Goal: Task Accomplishment & Management: Manage account settings

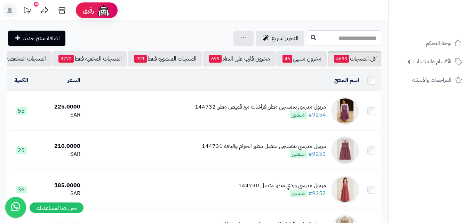
click at [308, 42] on input "text" at bounding box center [344, 38] width 75 height 16
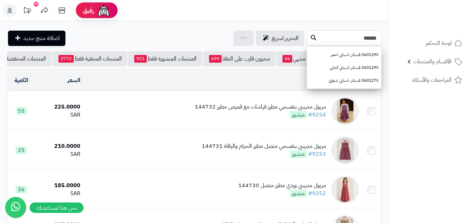
type input "******"
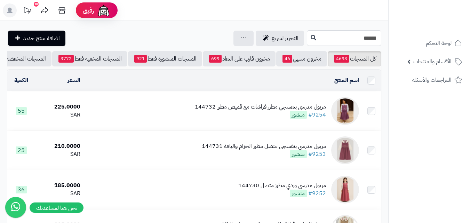
click at [307, 35] on input "******" at bounding box center [344, 38] width 75 height 16
click at [311, 35] on icon at bounding box center [314, 37] width 6 height 6
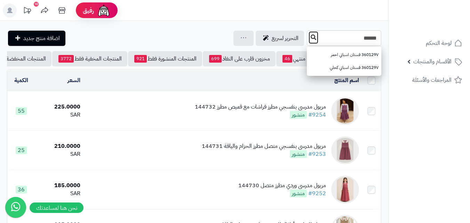
click at [311, 36] on icon at bounding box center [314, 37] width 6 height 6
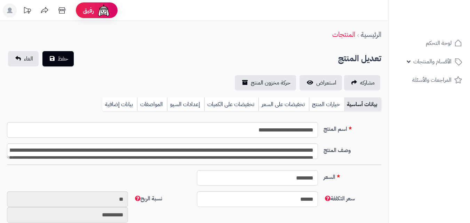
click at [332, 114] on div "بيانات أساسية خيارات المنتج تخفيضات على السعر تخفيضات على الكميات إعدادات السيو…" at bounding box center [194, 107] width 375 height 19
click at [330, 103] on link "خيارات المنتج" at bounding box center [326, 105] width 35 height 14
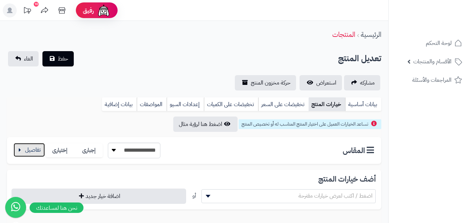
click at [37, 145] on button "button" at bounding box center [29, 150] width 31 height 14
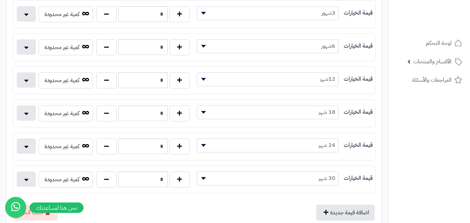
scroll to position [165, 0]
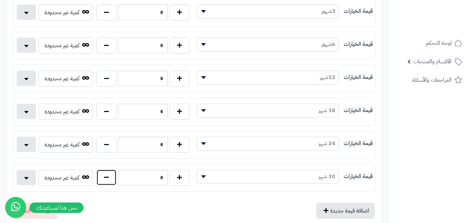
click at [106, 171] on button "button" at bounding box center [106, 178] width 20 height 16
type input "*"
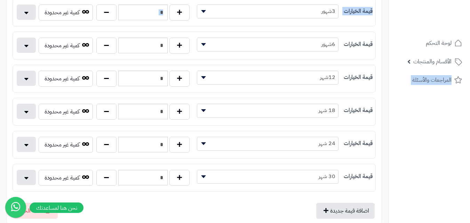
drag, startPoint x: 475, startPoint y: 98, endPoint x: 475, endPoint y: 37, distance: 61.6
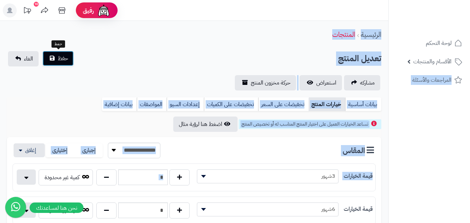
click at [66, 60] on span "حفظ" at bounding box center [63, 58] width 10 height 8
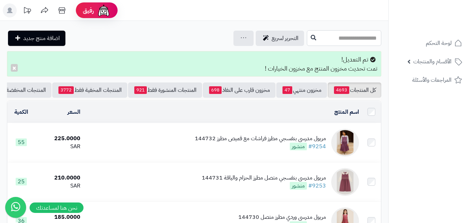
click at [312, 34] on input "text" at bounding box center [344, 38] width 75 height 16
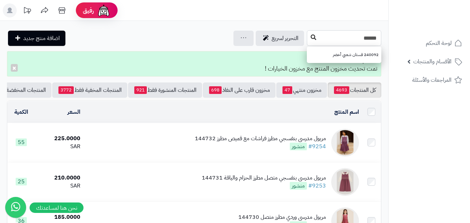
type input "******"
click at [309, 36] on button at bounding box center [314, 37] width 10 height 13
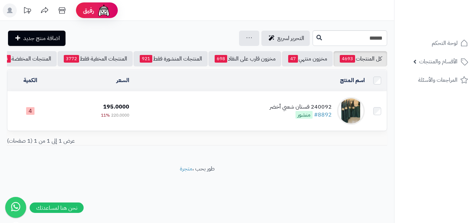
click at [181, 115] on td "240092 فستان شعبي أخضر #8892 منشور" at bounding box center [249, 111] width 235 height 39
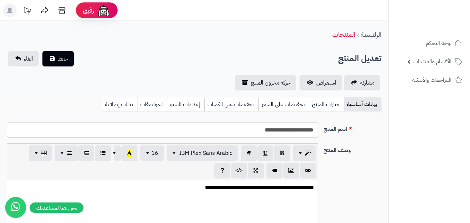
scroll to position [188, 0]
click at [323, 104] on link "خيارات المنتج" at bounding box center [326, 105] width 35 height 14
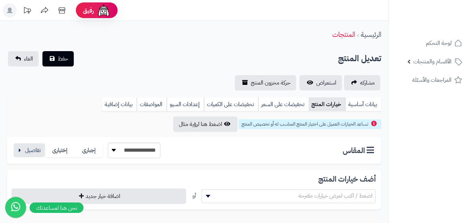
click at [38, 141] on div "**********" at bounding box center [194, 150] width 375 height 27
click at [33, 155] on button "button" at bounding box center [29, 150] width 31 height 14
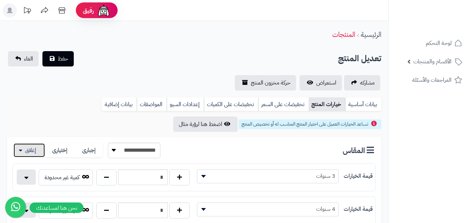
scroll to position [195, 0]
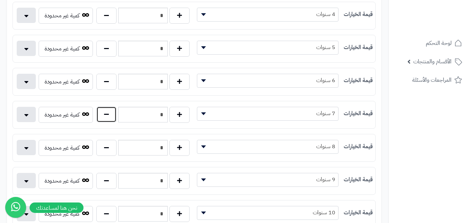
click at [109, 115] on button "button" at bounding box center [106, 115] width 20 height 16
type input "*"
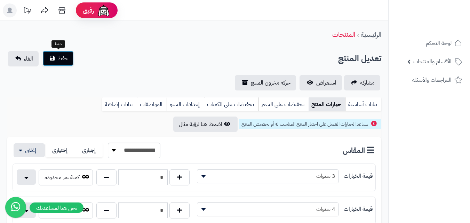
click at [66, 62] on span "حفظ" at bounding box center [63, 58] width 10 height 8
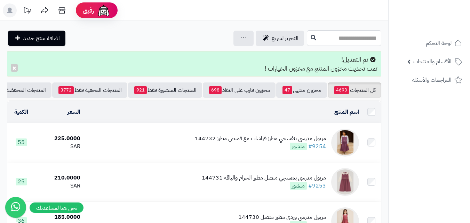
click at [336, 44] on input "text" at bounding box center [344, 38] width 75 height 16
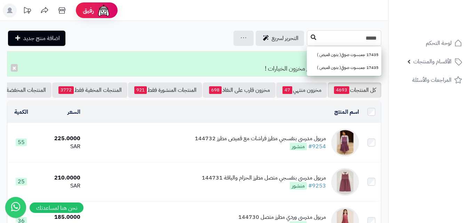
type input "*****"
click at [311, 39] on icon at bounding box center [314, 37] width 6 height 6
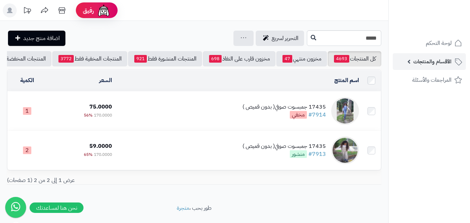
click at [433, 63] on span "الأقسام والمنتجات" at bounding box center [433, 62] width 38 height 10
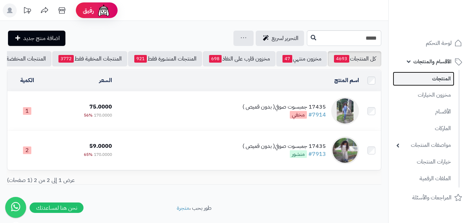
click at [435, 86] on link "المنتجات" at bounding box center [424, 79] width 62 height 14
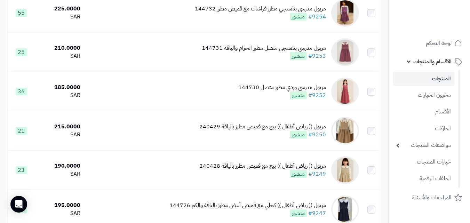
scroll to position [120, 0]
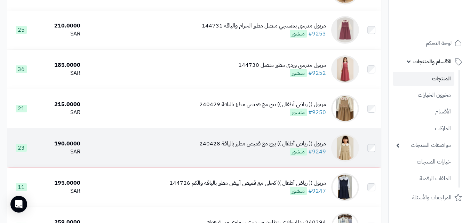
click at [248, 145] on div "مريول (( رياض أطفال )) بيج مع قميص مطرز بالياقة 240428" at bounding box center [263, 144] width 127 height 8
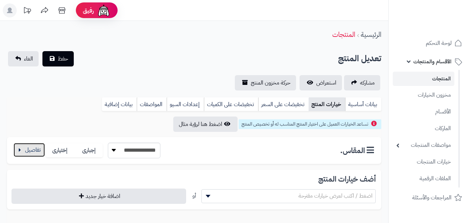
click at [40, 145] on button "button" at bounding box center [29, 150] width 31 height 14
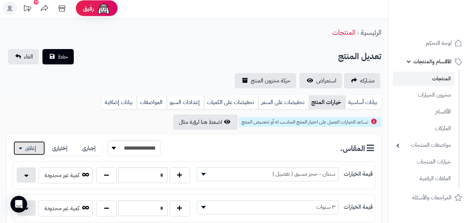
scroll to position [197, 0]
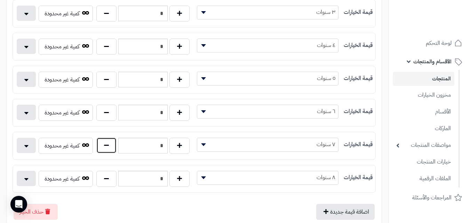
click at [104, 140] on button "button" at bounding box center [106, 146] width 20 height 16
type input "*"
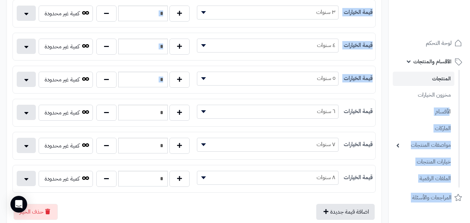
drag, startPoint x: 465, startPoint y: 111, endPoint x: 472, endPoint y: 107, distance: 8.4
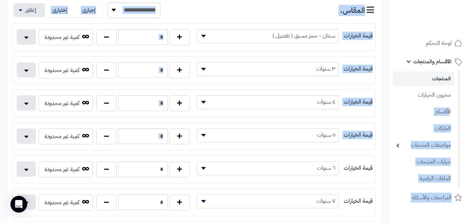
scroll to position [18, 0]
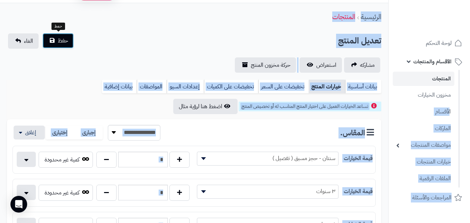
click at [52, 36] on button "حفظ" at bounding box center [57, 40] width 31 height 15
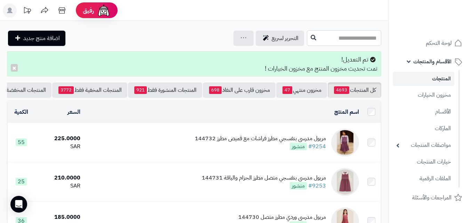
click at [350, 41] on input "text" at bounding box center [344, 38] width 75 height 16
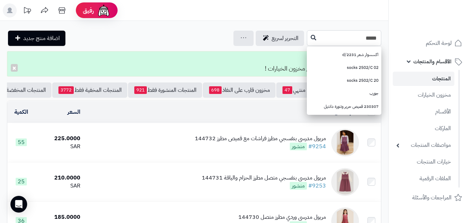
type input "******"
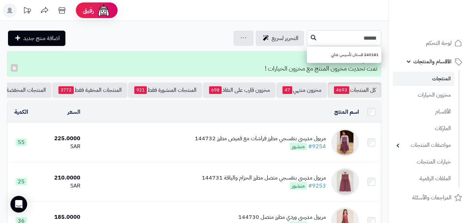
click at [307, 38] on input "******" at bounding box center [344, 38] width 75 height 16
click at [309, 36] on button at bounding box center [314, 37] width 10 height 13
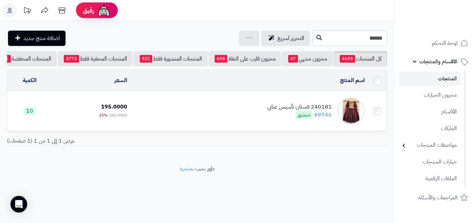
click at [260, 117] on td "240181 فستان تأسيس عنابي #8946 منشور" at bounding box center [248, 111] width 237 height 39
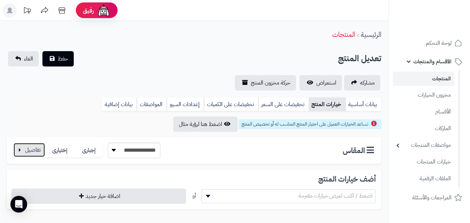
click at [23, 151] on button "button" at bounding box center [29, 150] width 31 height 14
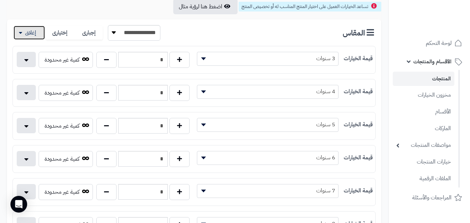
scroll to position [128, 0]
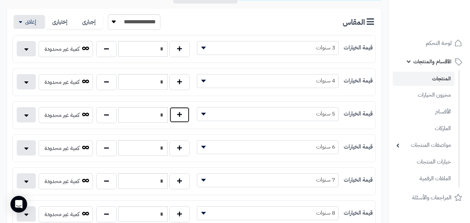
click at [177, 111] on button "button" at bounding box center [180, 115] width 20 height 16
type input "*"
click at [102, 183] on button "button" at bounding box center [106, 181] width 20 height 16
type input "*"
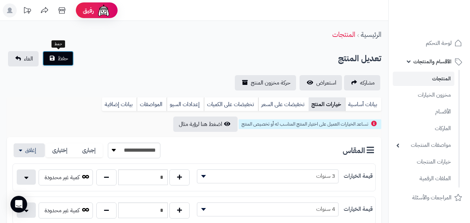
click at [65, 57] on span "حفظ" at bounding box center [63, 58] width 10 height 8
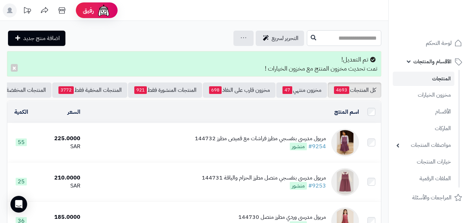
click at [354, 44] on input "text" at bounding box center [344, 38] width 75 height 16
type input "*****"
click at [309, 41] on button at bounding box center [314, 37] width 10 height 13
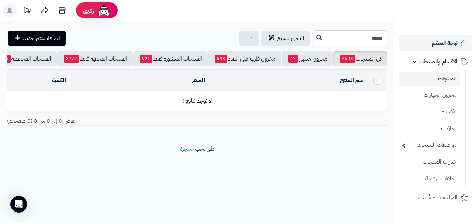
drag, startPoint x: 296, startPoint y: 35, endPoint x: 437, endPoint y: 37, distance: 140.7
click at [437, 37] on div "رفيق ! الطلبات معالجة مكتمل إرجاع المنتجات العملاء المتواجدون الان 20294 عملاء …" at bounding box center [238, 111] width 476 height 223
type input "*****"
click at [314, 31] on button at bounding box center [319, 37] width 10 height 13
drag, startPoint x: 352, startPoint y: 38, endPoint x: 405, endPoint y: 43, distance: 53.2
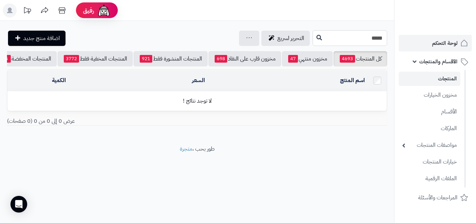
click at [405, 43] on div "رفيق ! الطلبات معالجة مكتمل إرجاع المنتجات العملاء المتواجدون الان 20294 عملاء …" at bounding box center [238, 111] width 476 height 223
type input "*****"
